Goal: Go to known website: Access a specific website the user already knows

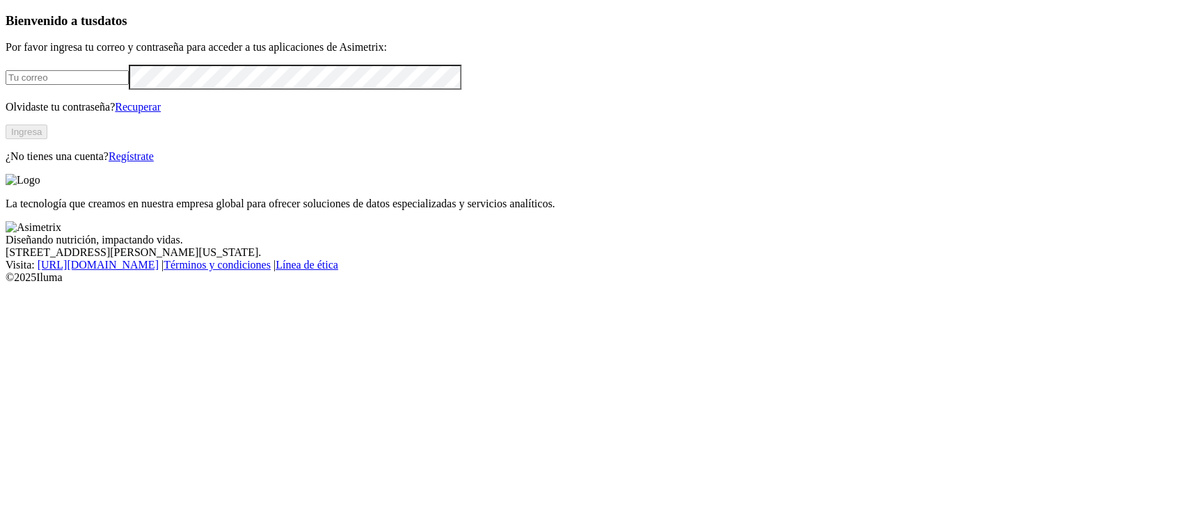
drag, startPoint x: 0, startPoint y: 0, endPoint x: 278, endPoint y: 180, distance: 331.1
click at [129, 85] on input "email" at bounding box center [67, 77] width 123 height 15
type input "[PERSON_NAME][EMAIL_ADDRESS][PERSON_NAME][DOMAIN_NAME]"
click input "submit" at bounding box center [0, 0] width 0 height 0
